Goal: Information Seeking & Learning: Check status

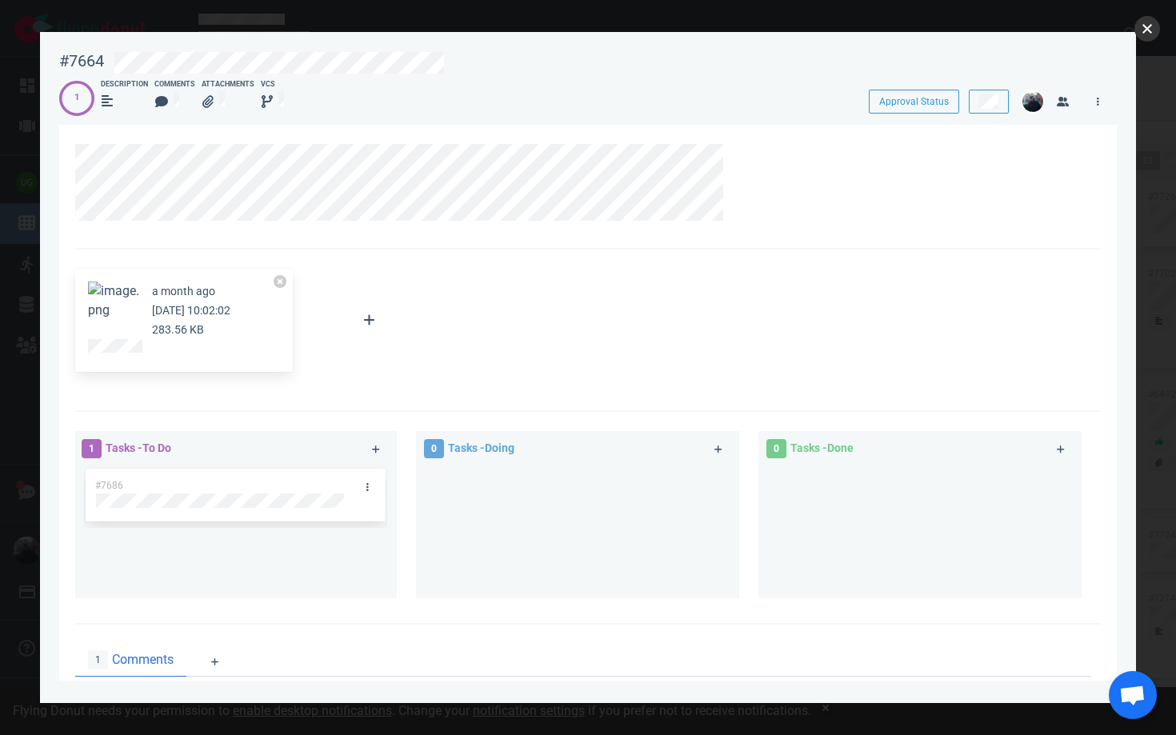
click at [1151, 27] on button "close" at bounding box center [1147, 29] width 26 height 26
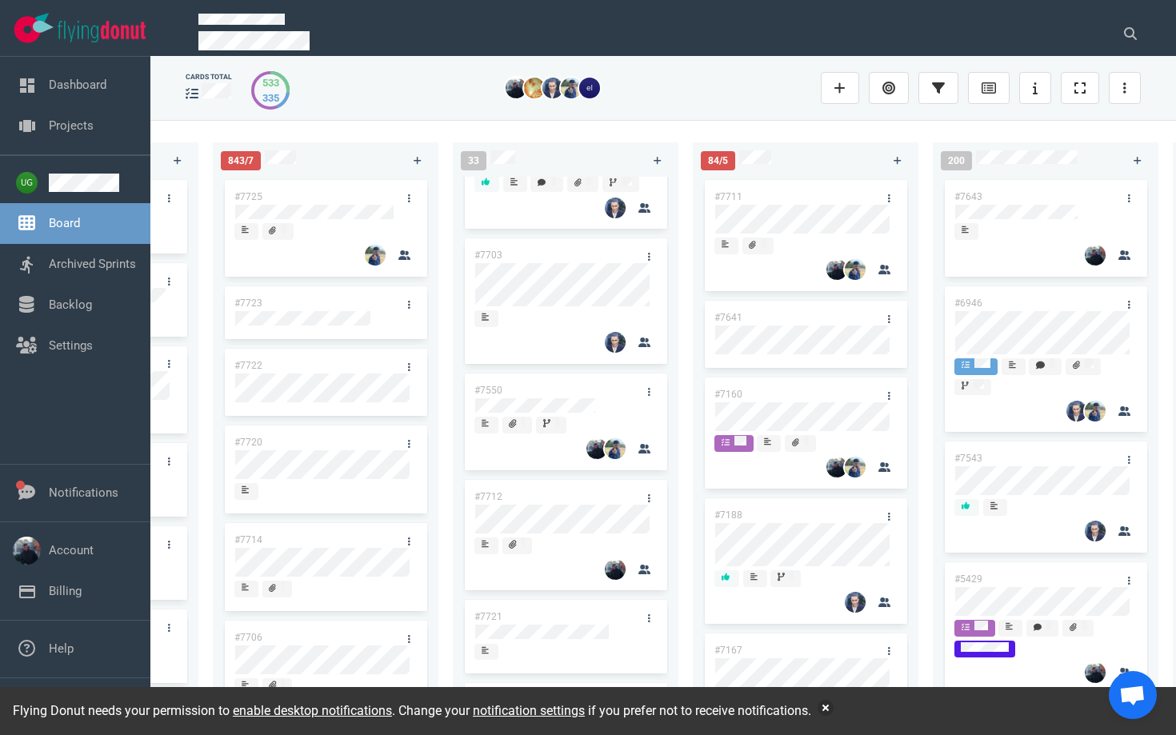
scroll to position [572, 0]
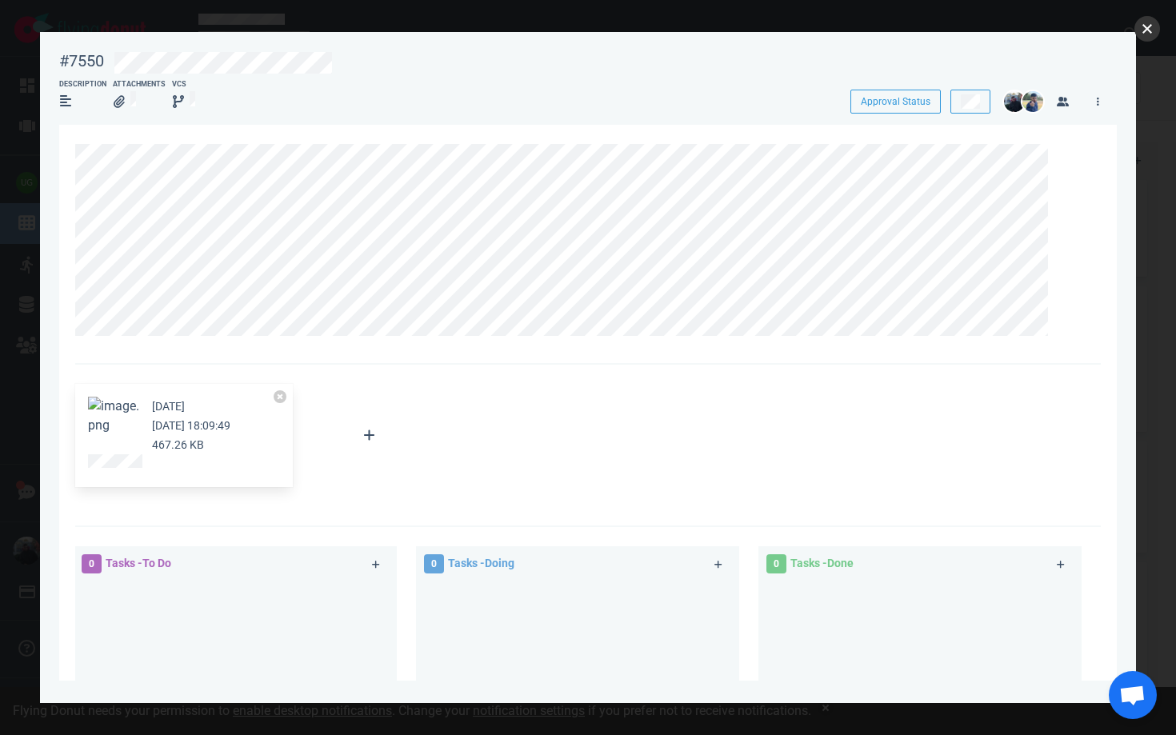
click at [1141, 33] on button "close" at bounding box center [1147, 29] width 26 height 26
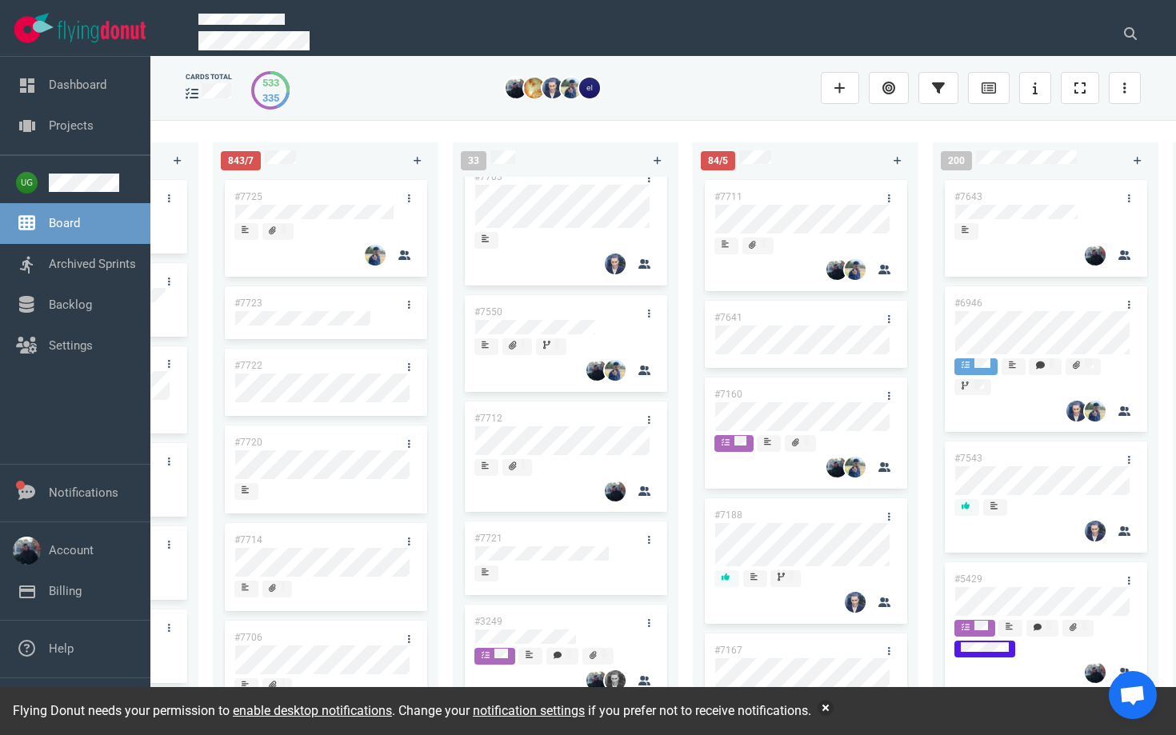
scroll to position [652, 0]
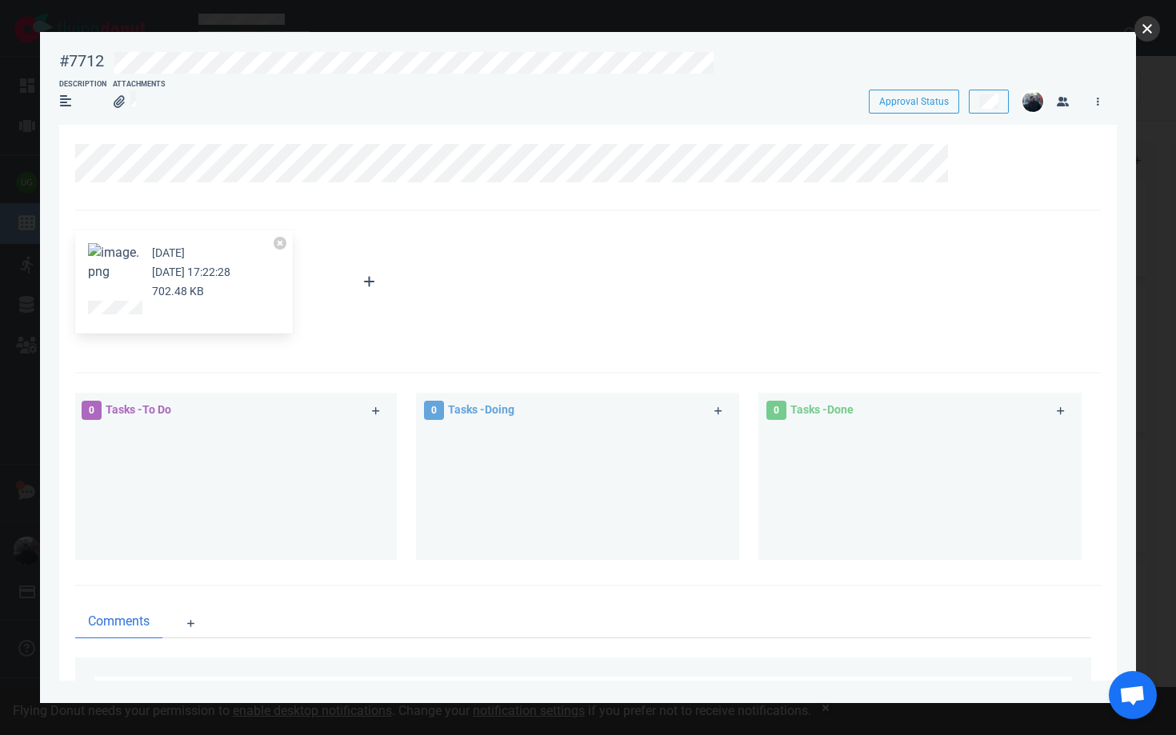
click at [1143, 29] on button "close" at bounding box center [1147, 29] width 26 height 26
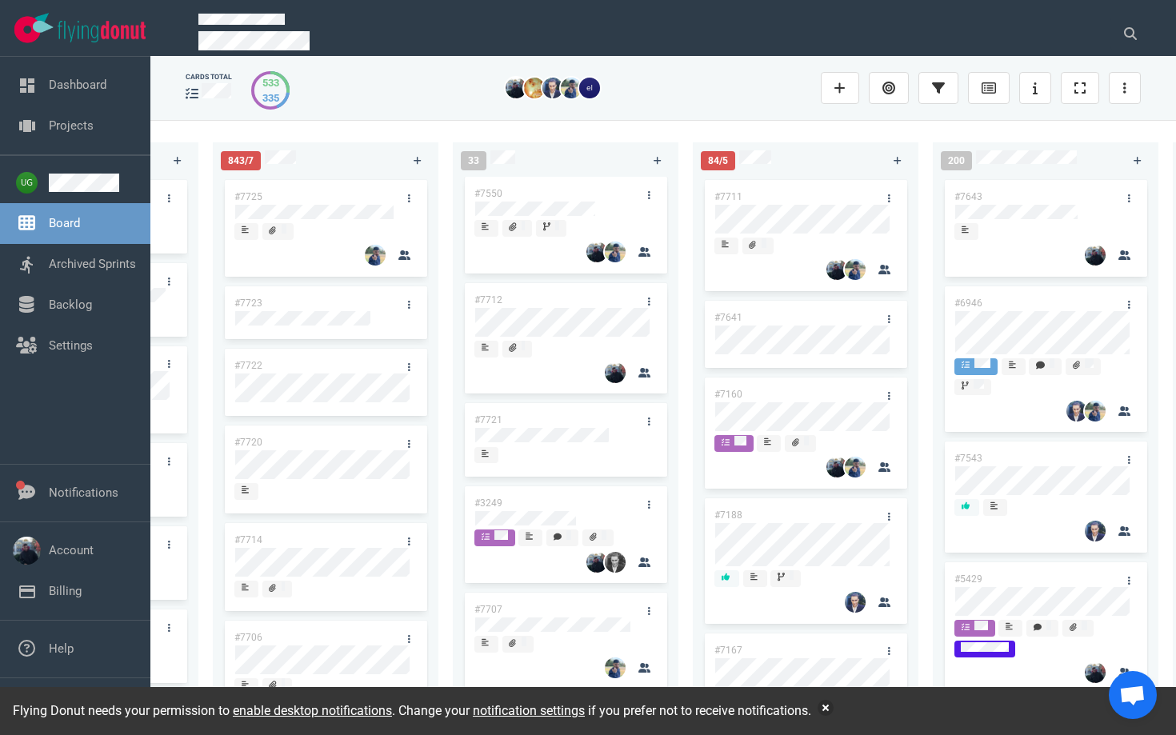
scroll to position [769, 0]
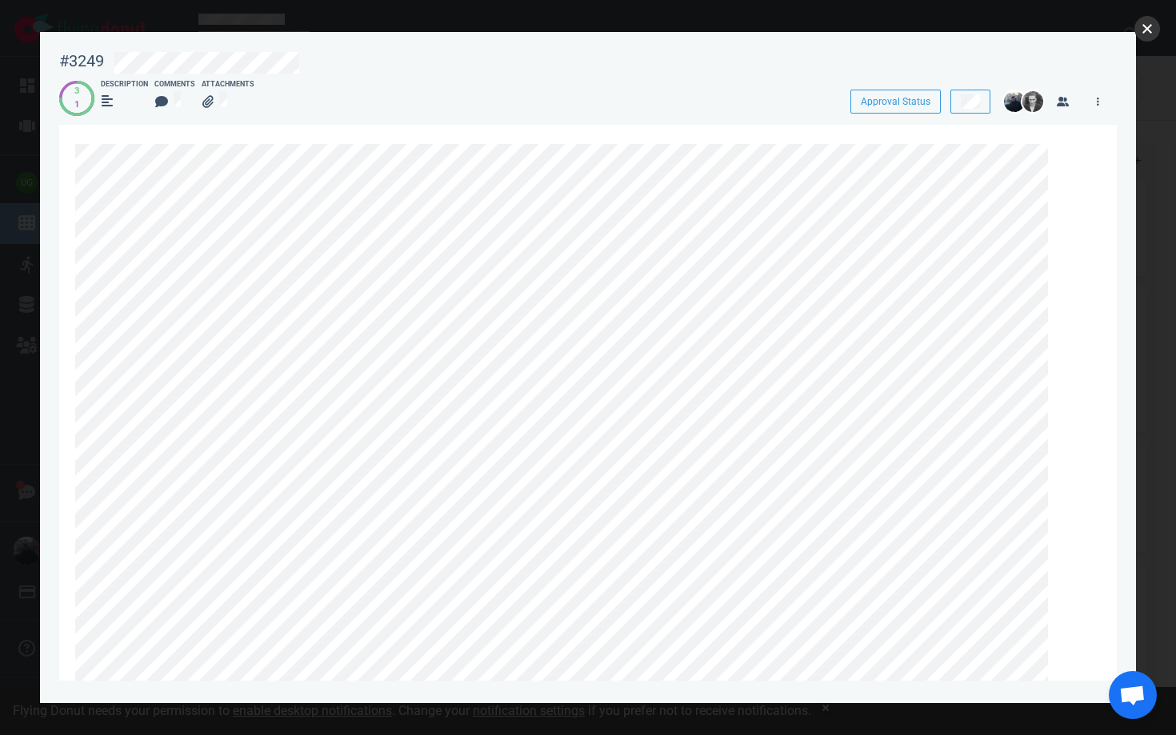
click at [1139, 38] on button "close" at bounding box center [1147, 29] width 26 height 26
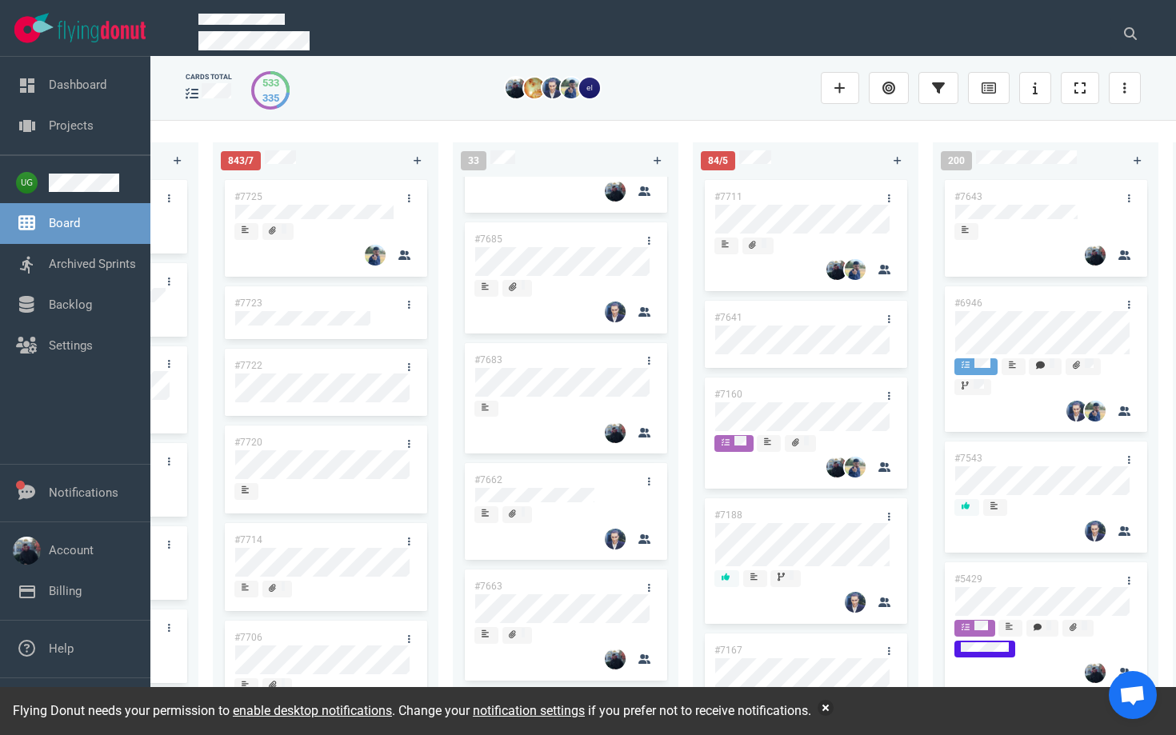
scroll to position [1655, 0]
click at [833, 708] on button "button" at bounding box center [825, 708] width 16 height 16
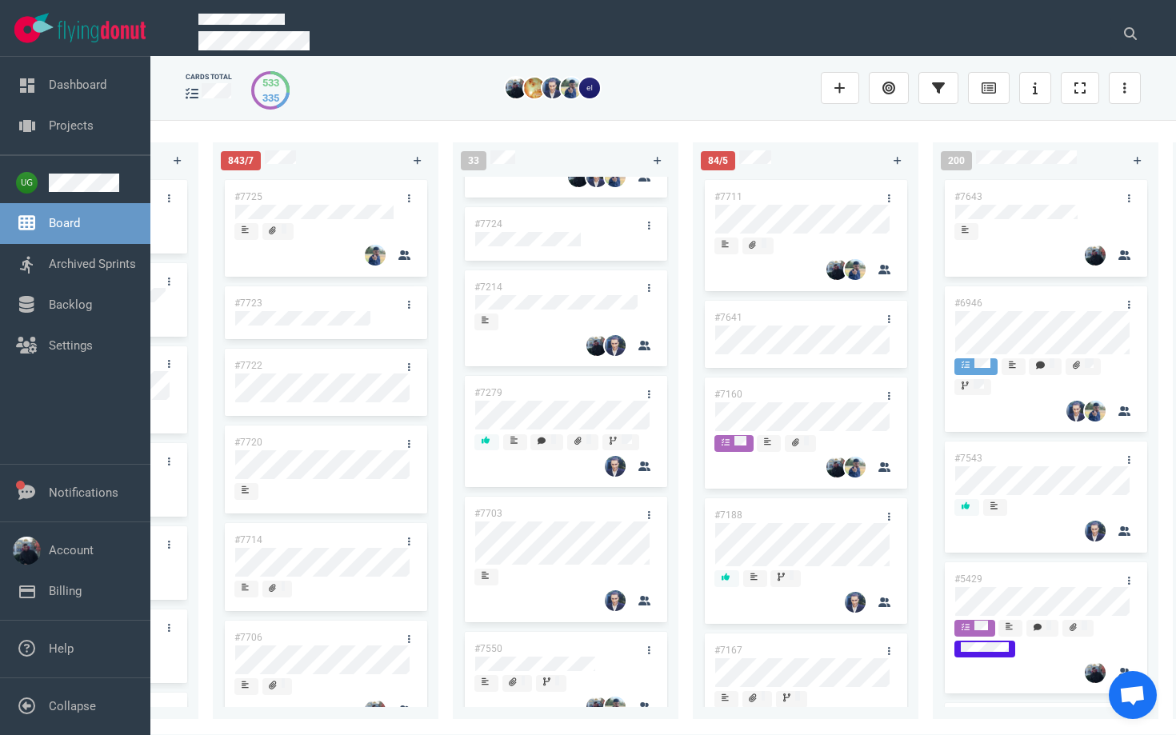
scroll to position [0, 0]
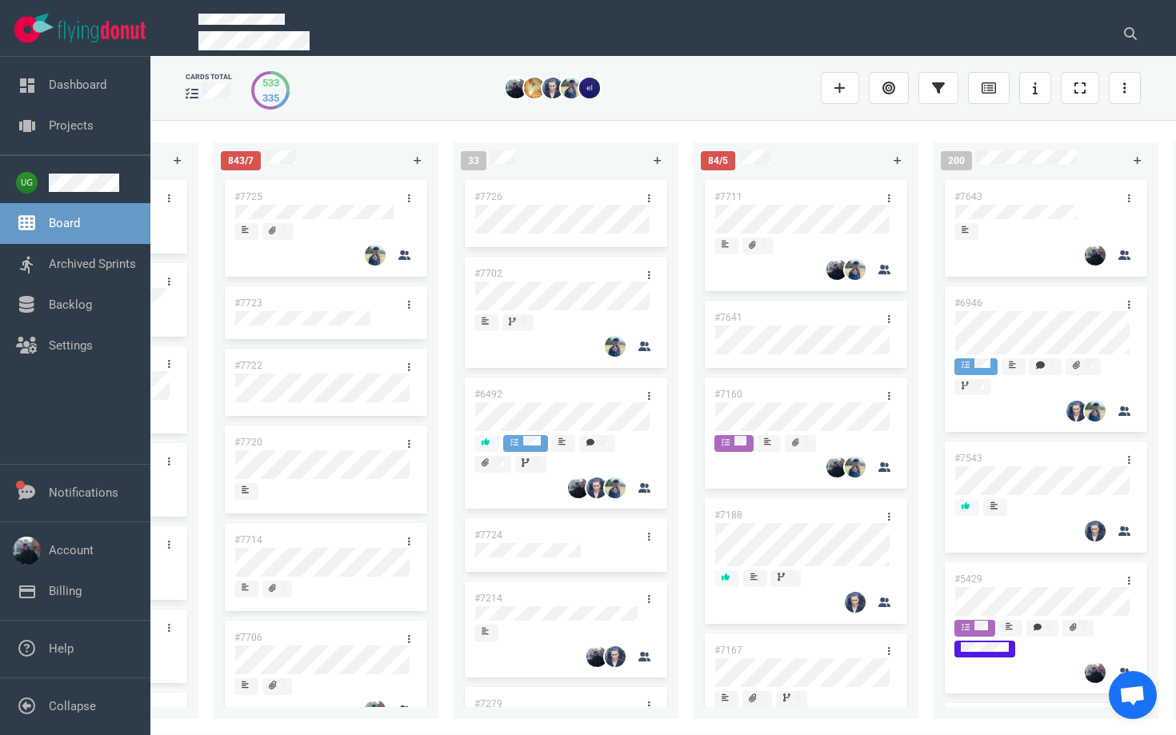
click at [687, 315] on div "33 #7726 #7702 #6492 #7724 #7214 #7279 #7703 #7550 #7712 #7721 #3249 #7707 #769…" at bounding box center [573, 427] width 240 height 589
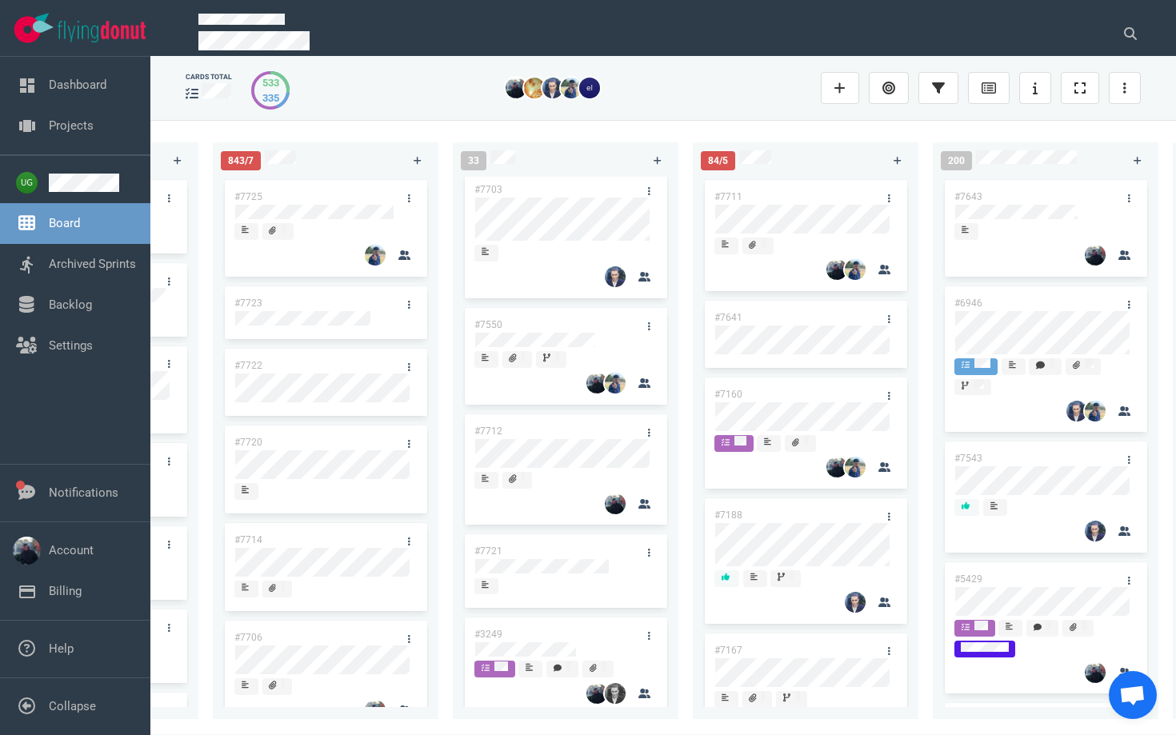
scroll to position [648, 0]
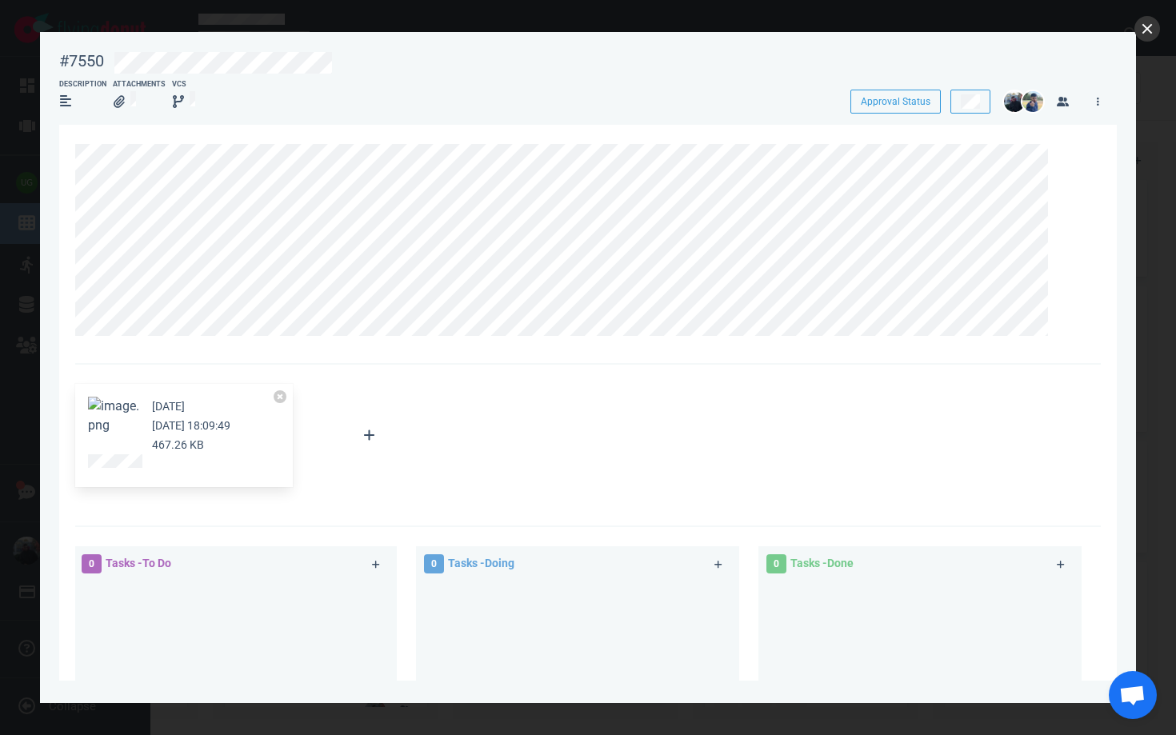
click at [1145, 30] on button "close" at bounding box center [1147, 29] width 26 height 26
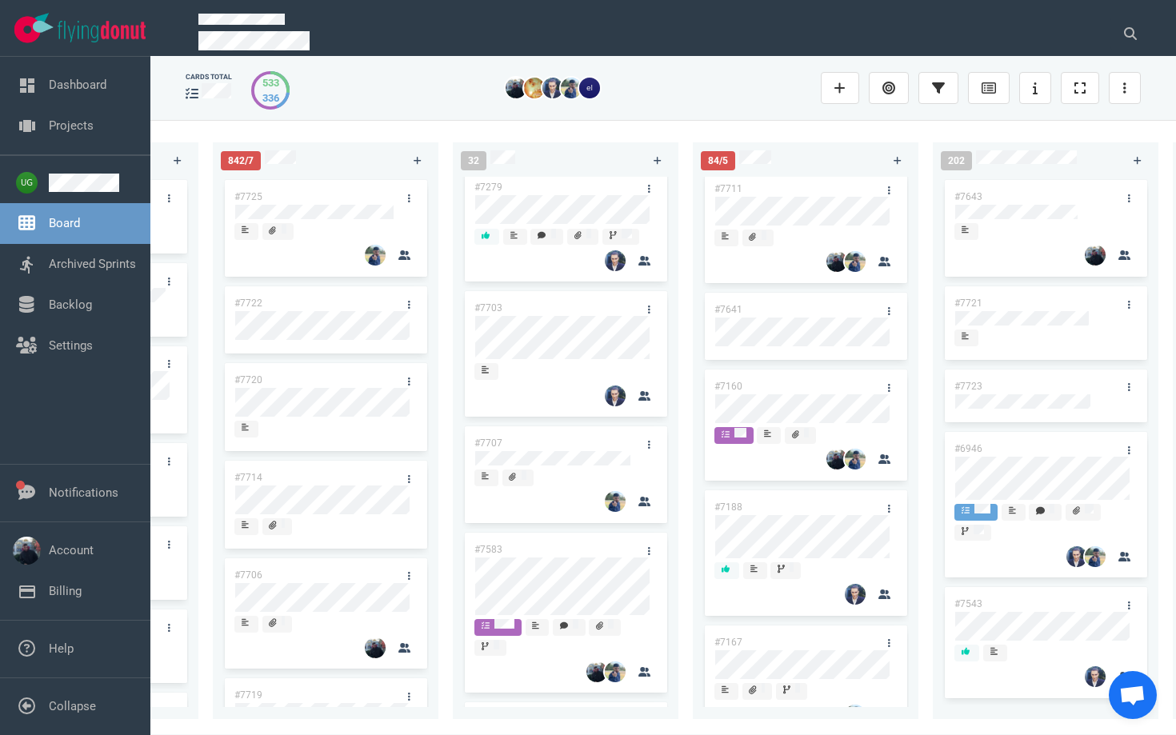
scroll to position [971, 0]
click at [1131, 20] on button at bounding box center [1130, 34] width 40 height 32
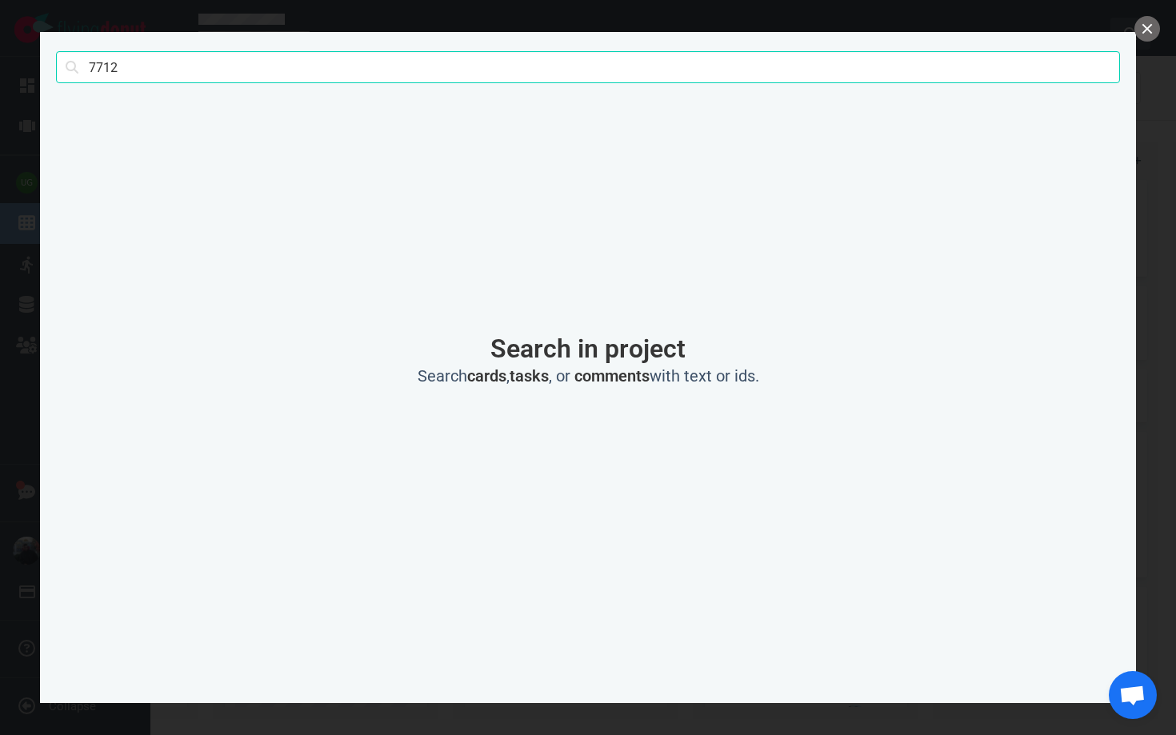
click button "Search" at bounding box center [0, 0] width 0 height 0
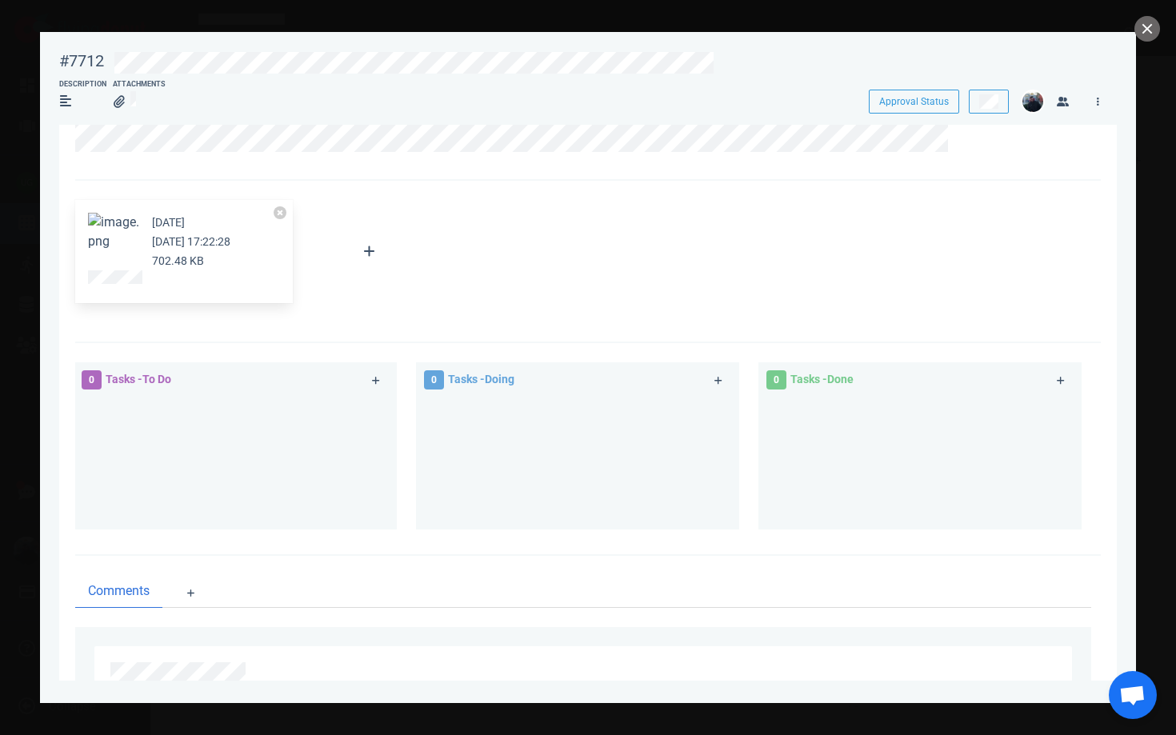
scroll to position [0, 0]
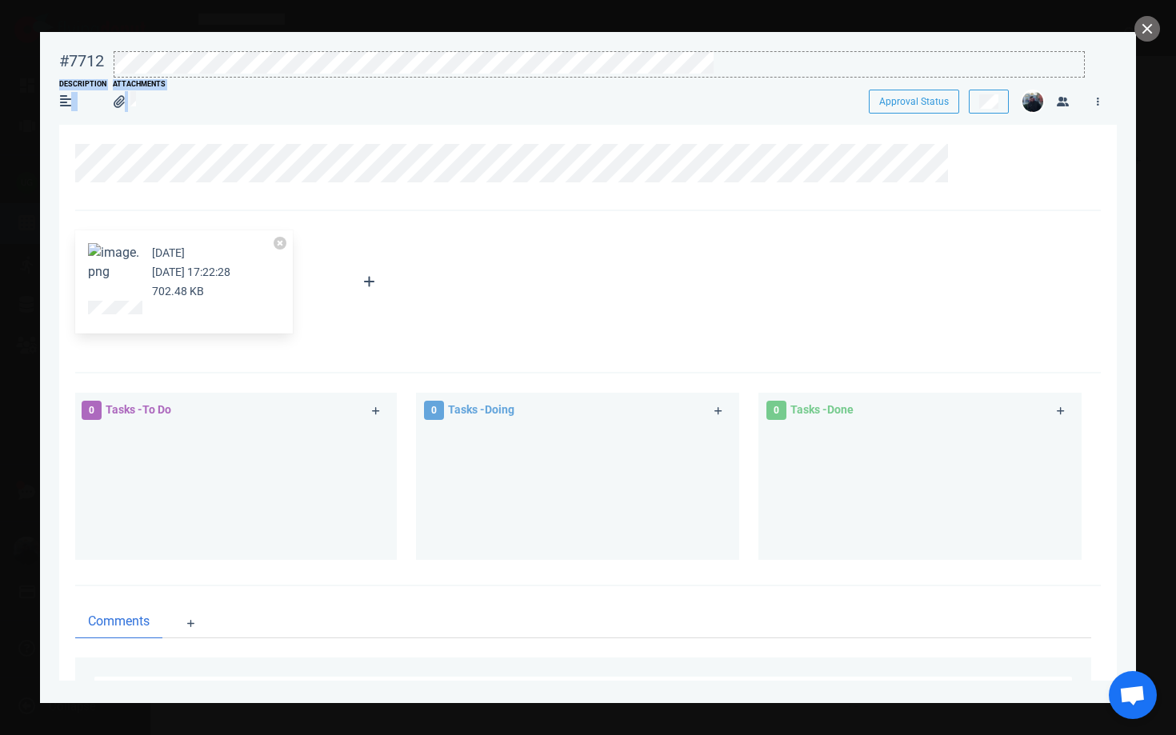
drag, startPoint x: 297, startPoint y: 76, endPoint x: 854, endPoint y: 77, distance: 557.5
click at [854, 77] on div "#7712 Approval Status Description Attachments Approval Status" at bounding box center [587, 77] width 1057 height 70
click at [1145, 27] on button "close" at bounding box center [1147, 29] width 26 height 26
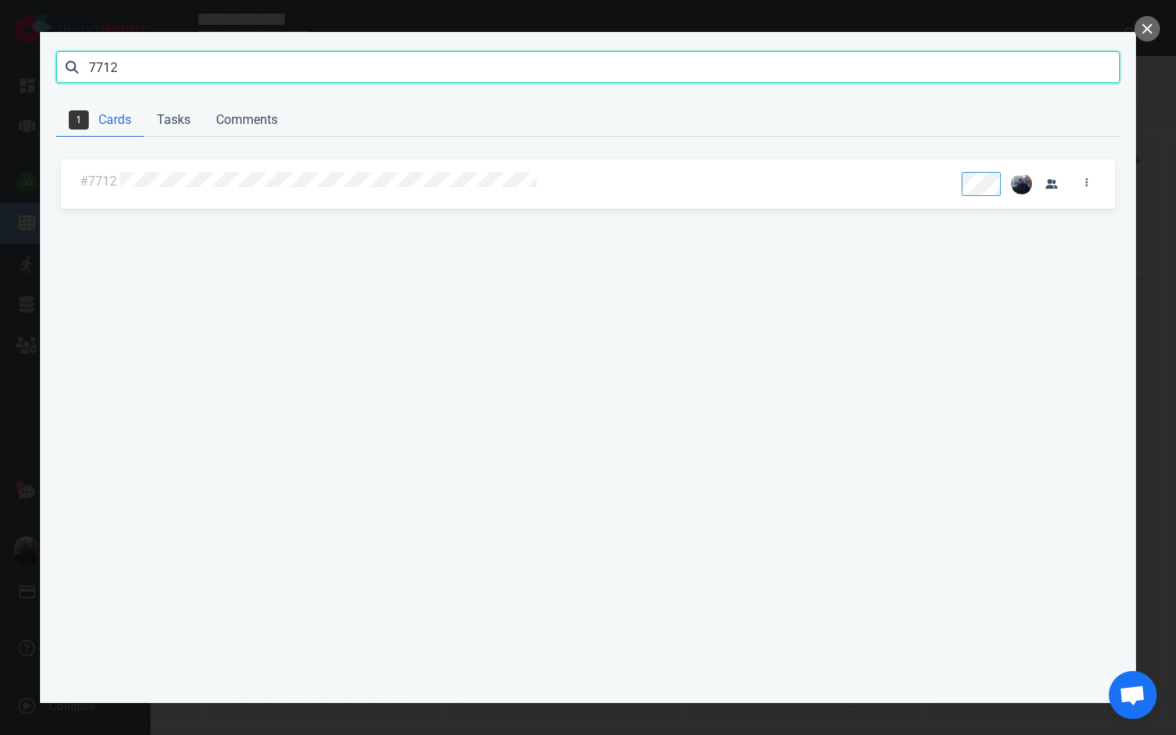
click at [418, 67] on input "7712" at bounding box center [588, 67] width 1064 height 32
click button "Search" at bounding box center [0, 0] width 0 height 0
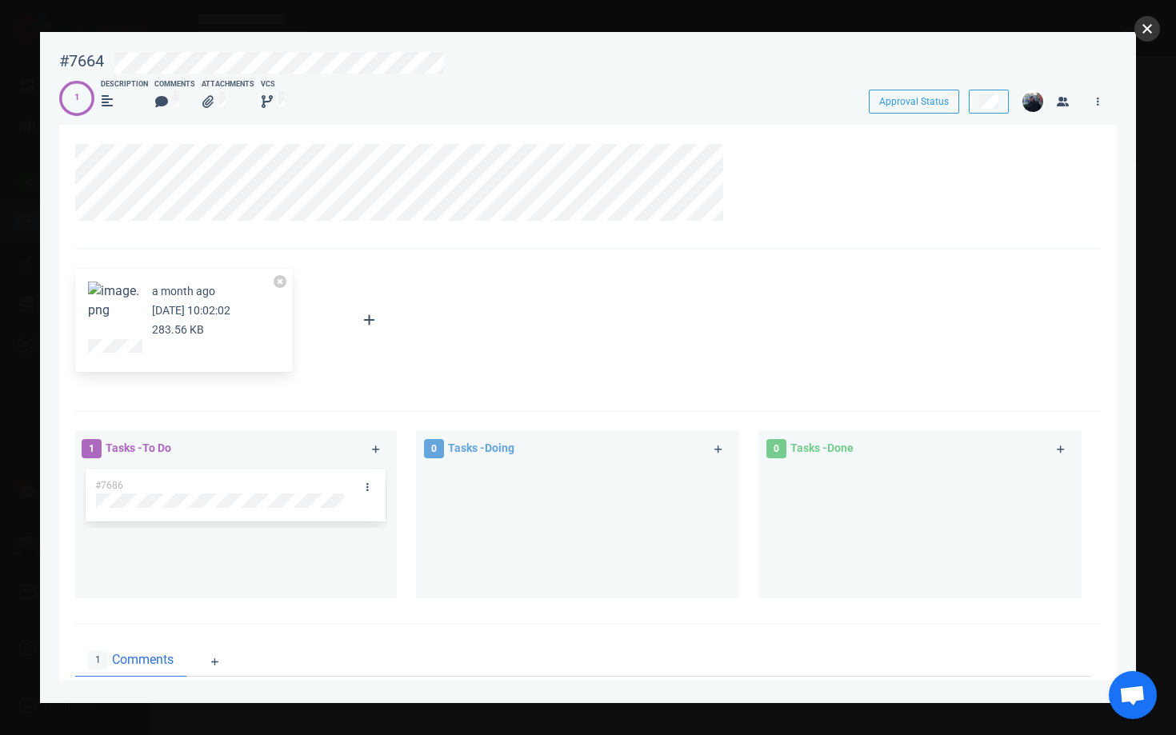
click at [1147, 33] on button "close" at bounding box center [1147, 29] width 26 height 26
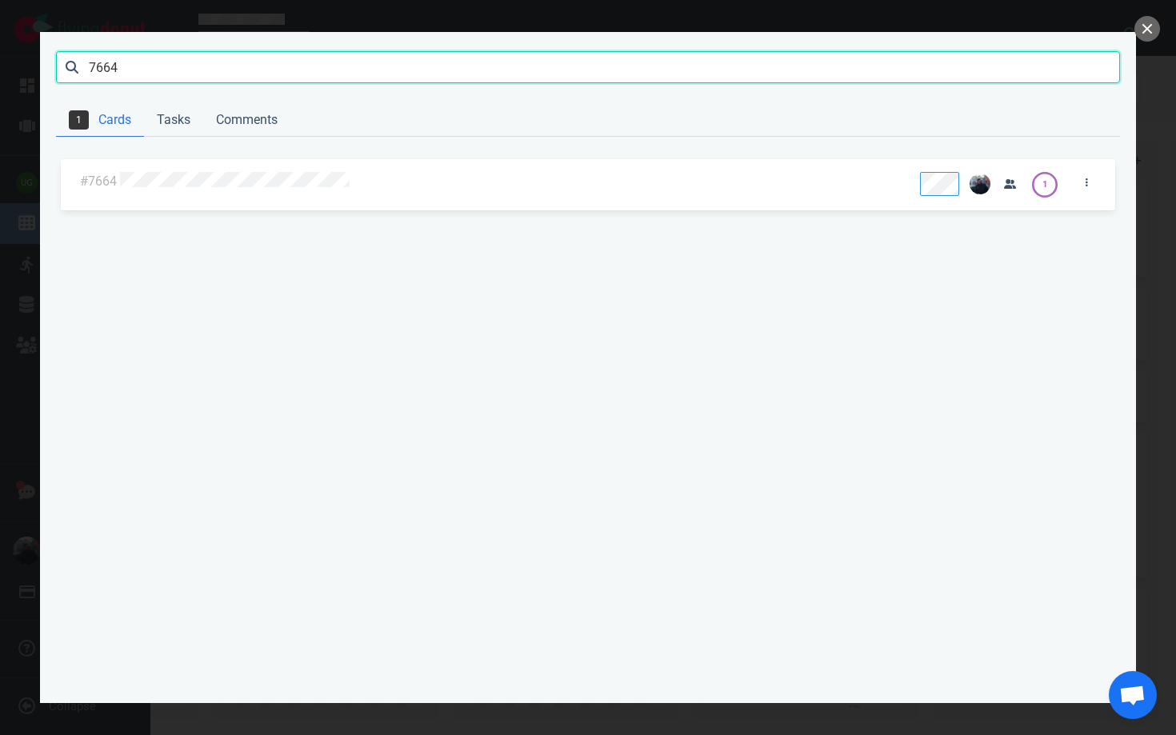
click at [921, 51] on input "7664" at bounding box center [588, 67] width 1064 height 32
type input "7"
click button "Search" at bounding box center [0, 0] width 0 height 0
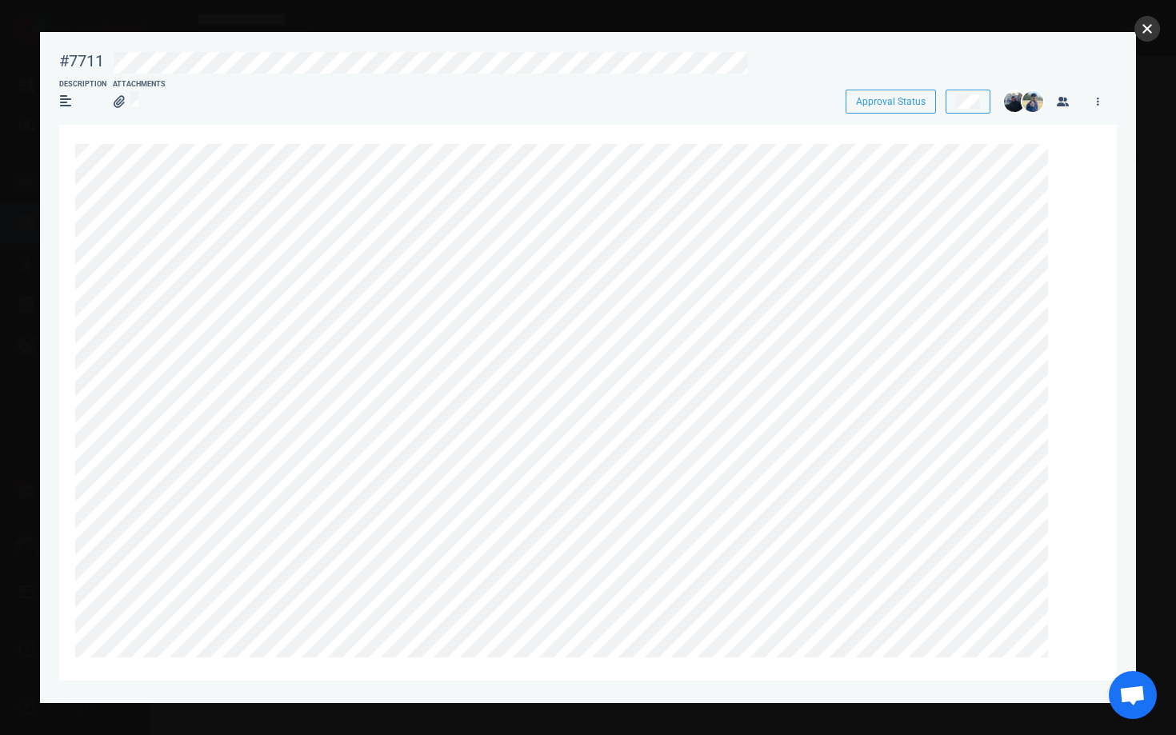
click at [1146, 28] on button "close" at bounding box center [1147, 29] width 26 height 26
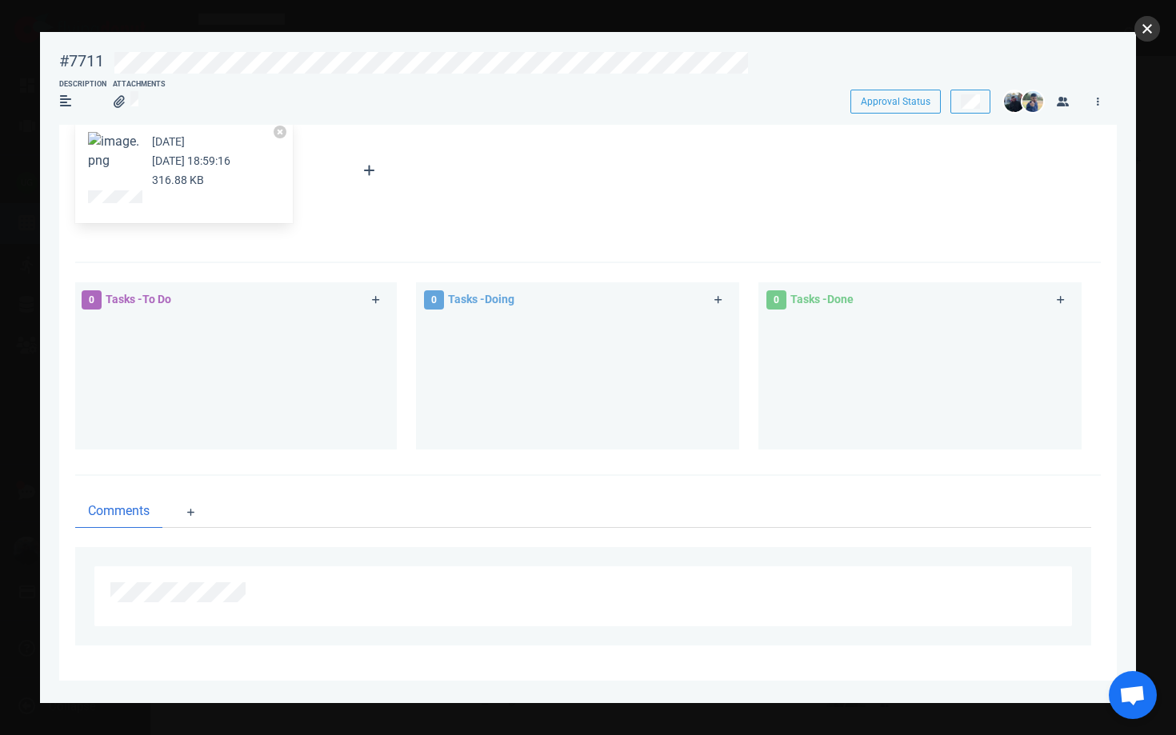
click at [1145, 30] on button "close" at bounding box center [1147, 29] width 26 height 26
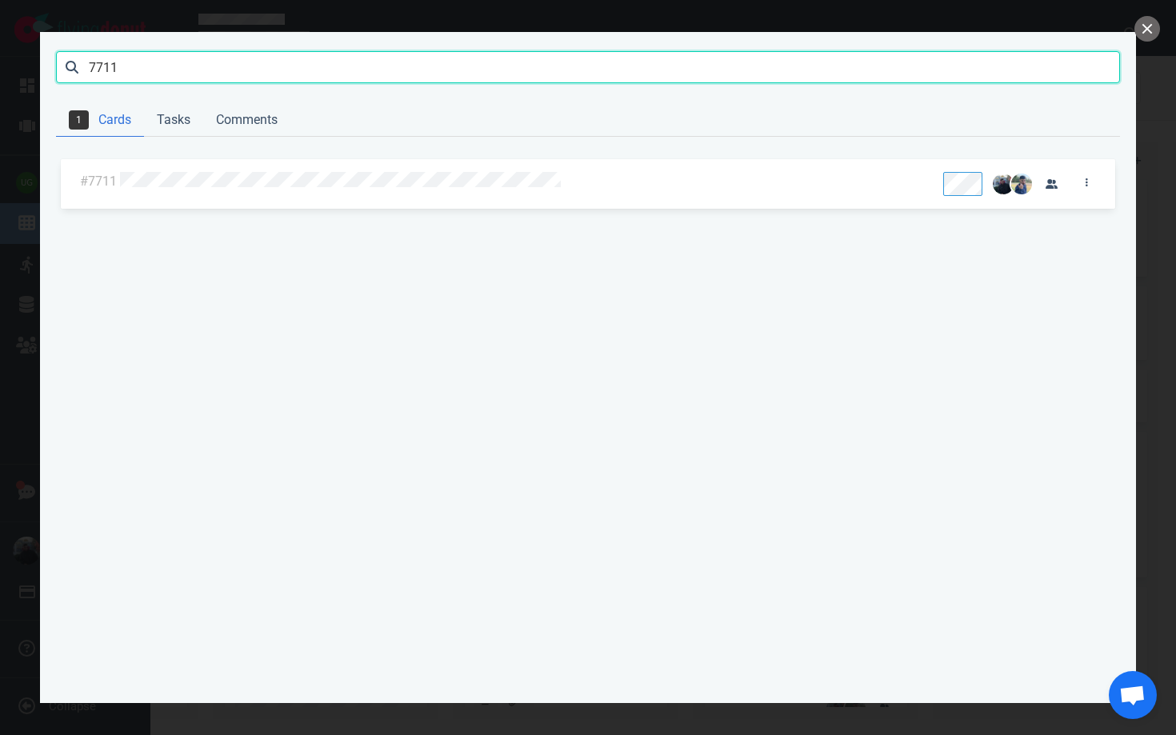
click at [731, 65] on input "7711" at bounding box center [588, 67] width 1064 height 32
type input "7725"
click button "Search" at bounding box center [0, 0] width 0 height 0
